Goal: Information Seeking & Learning: Find specific fact

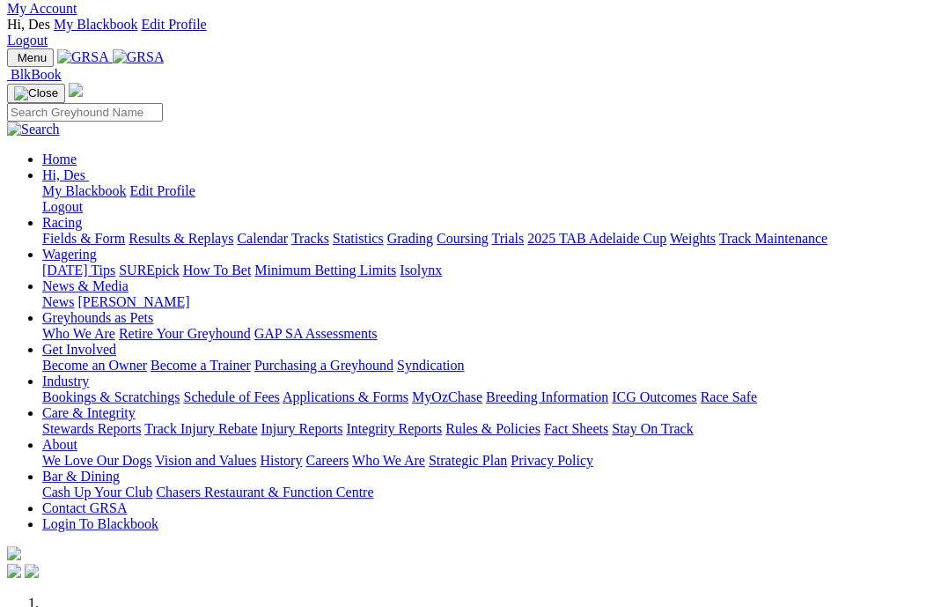
scroll to position [0, 8]
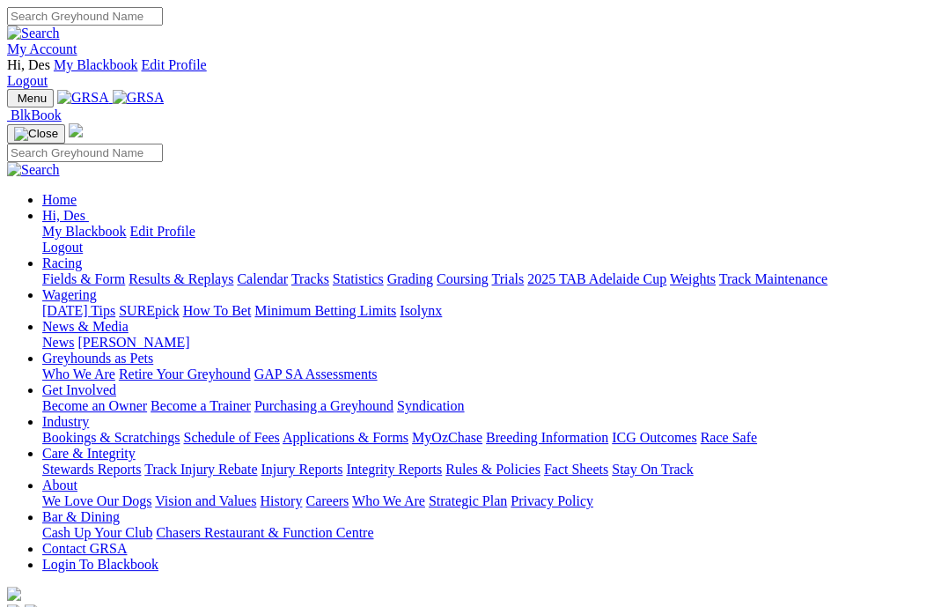
click at [184, 271] on link "Results & Replays" at bounding box center [181, 278] width 105 height 15
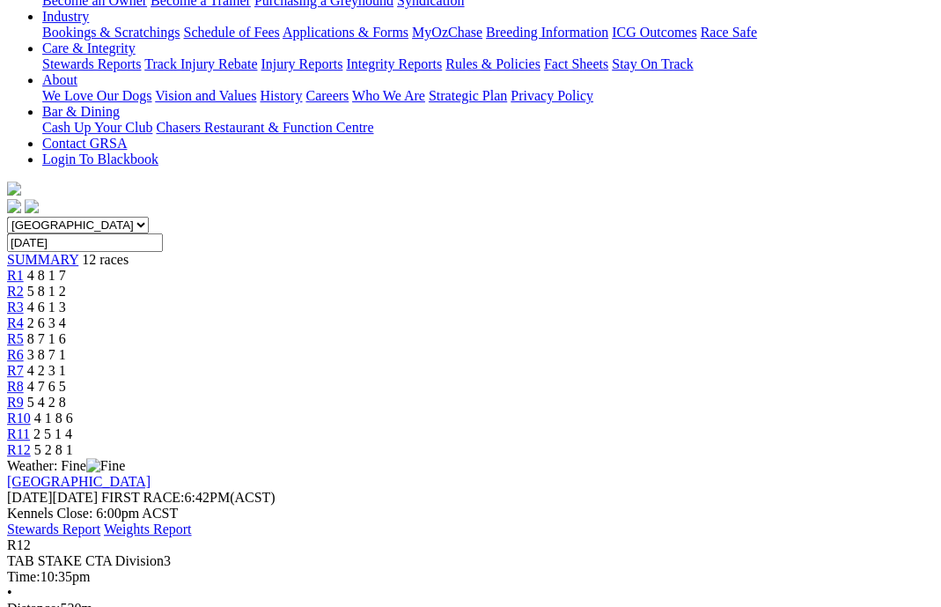
scroll to position [438, 0]
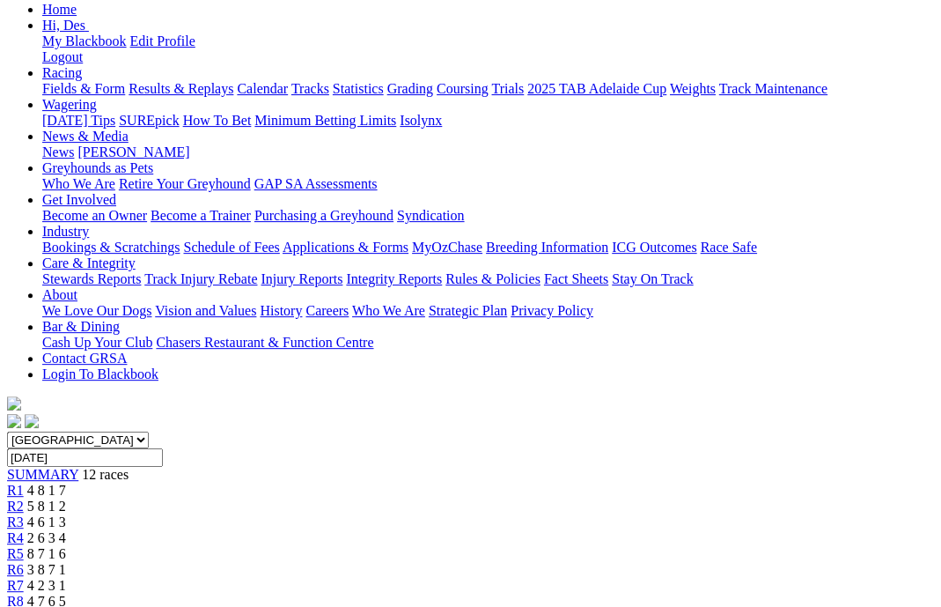
scroll to position [232, 0]
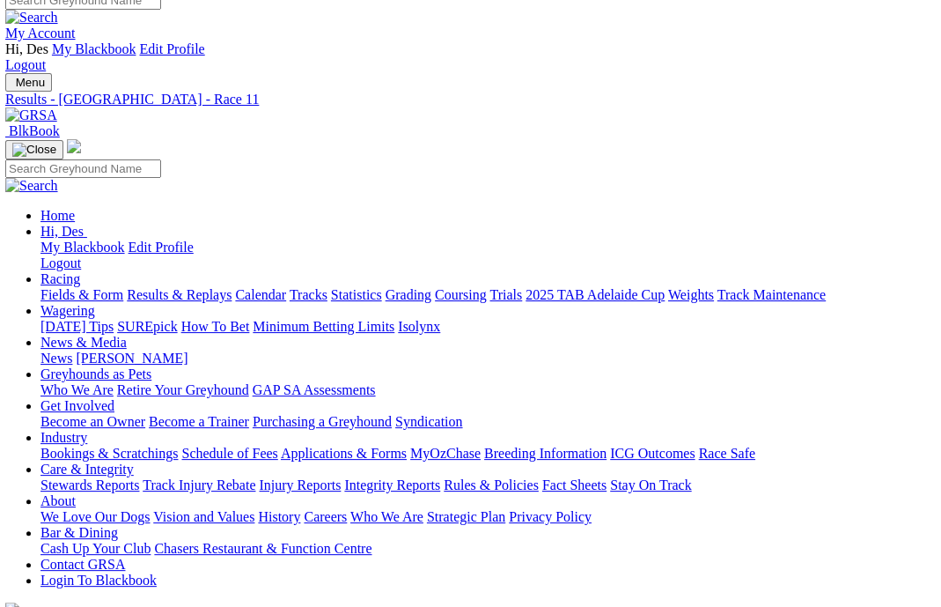
scroll to position [24, 2]
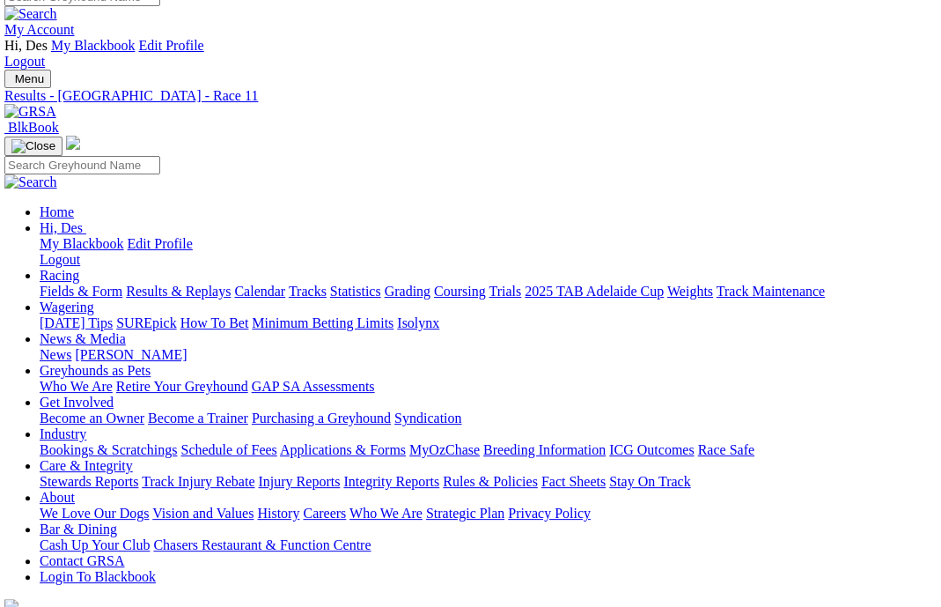
scroll to position [24, 3]
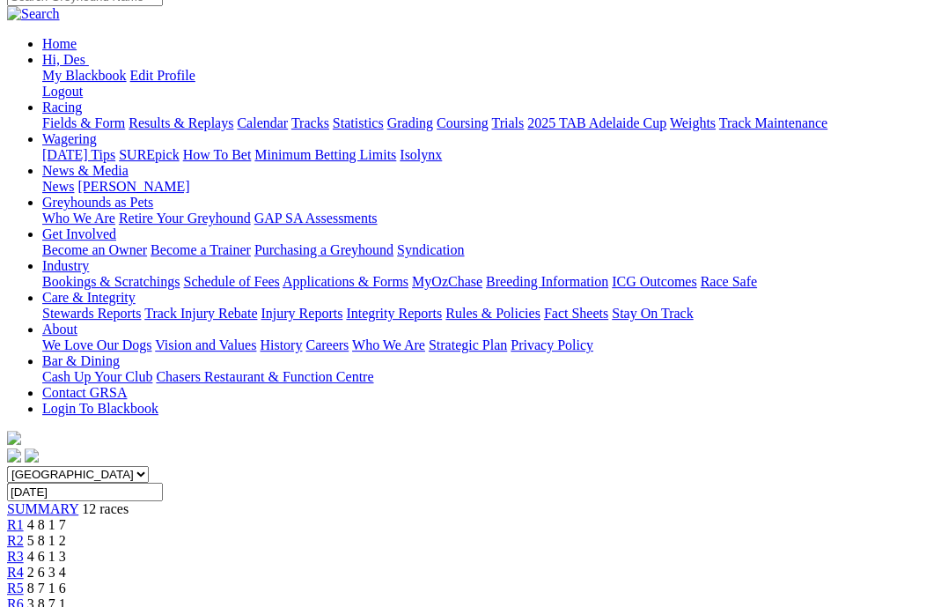
scroll to position [0, 1]
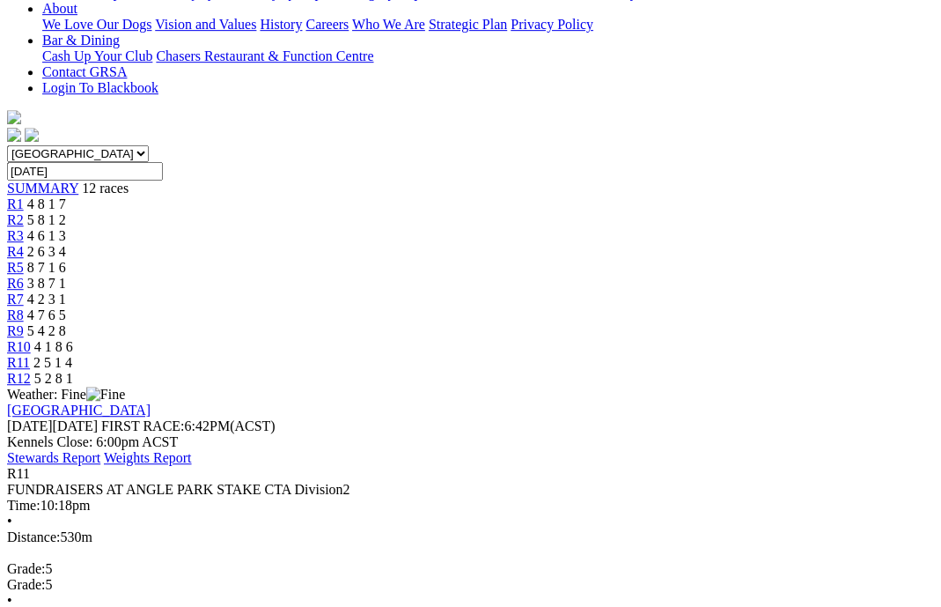
scroll to position [511, 0]
